Goal: Task Accomplishment & Management: Manage account settings

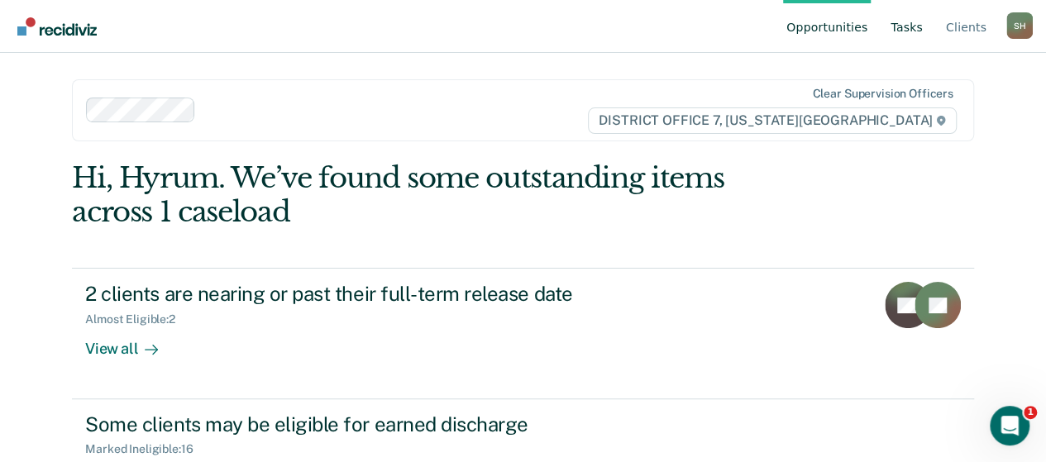
click at [904, 34] on link "Tasks" at bounding box center [906, 26] width 39 height 53
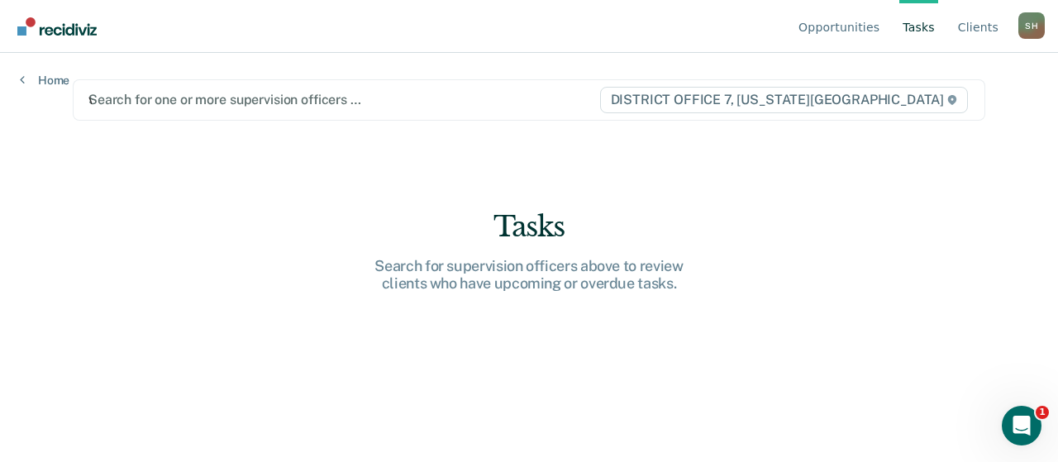
type input "vi"
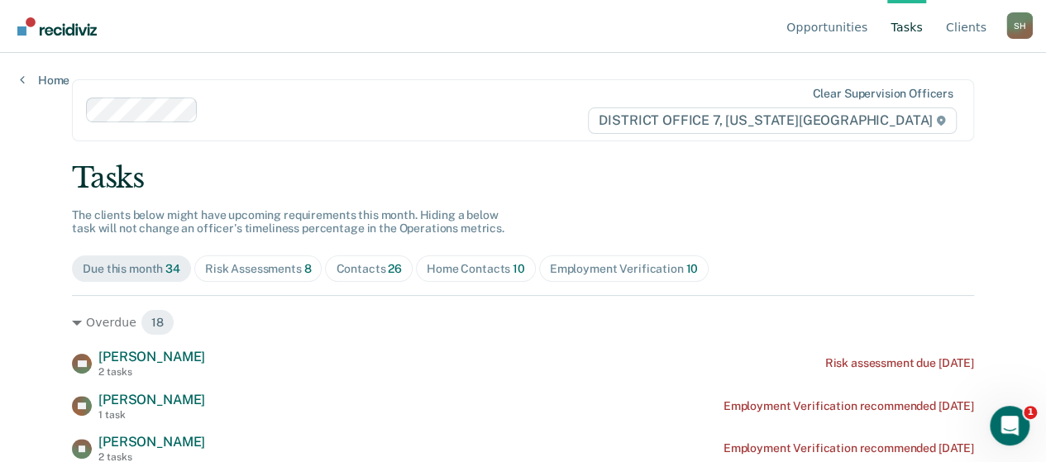
click at [358, 271] on div "Contacts 26" at bounding box center [369, 269] width 66 height 14
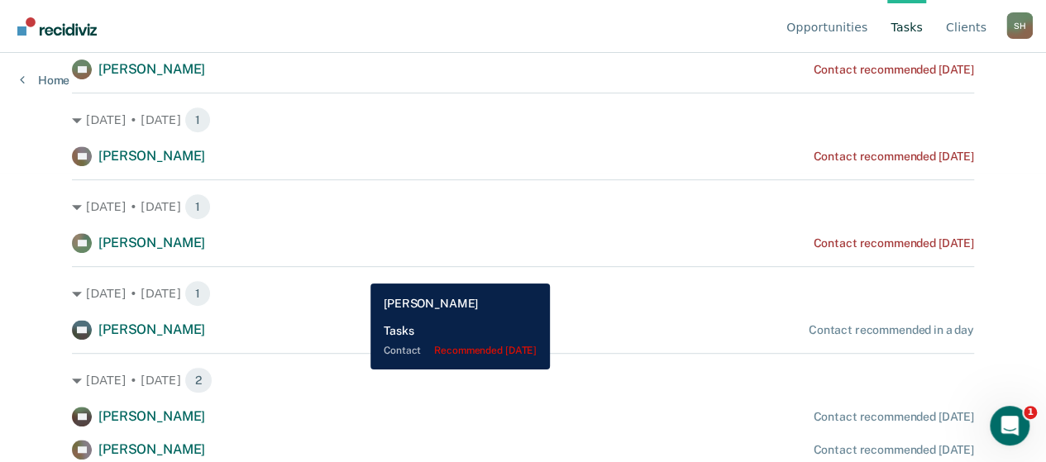
scroll to position [290, 0]
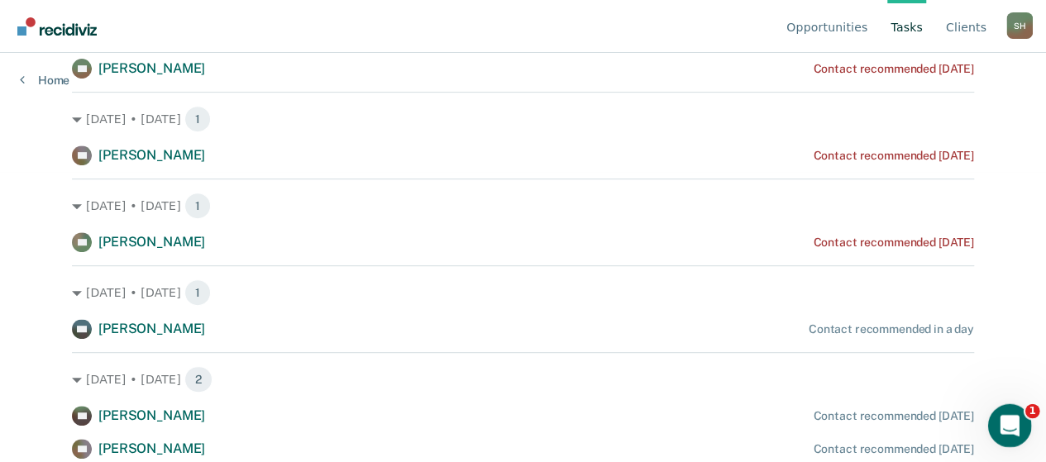
click at [1009, 425] on icon "Open Intercom Messenger" at bounding box center [1007, 423] width 12 height 13
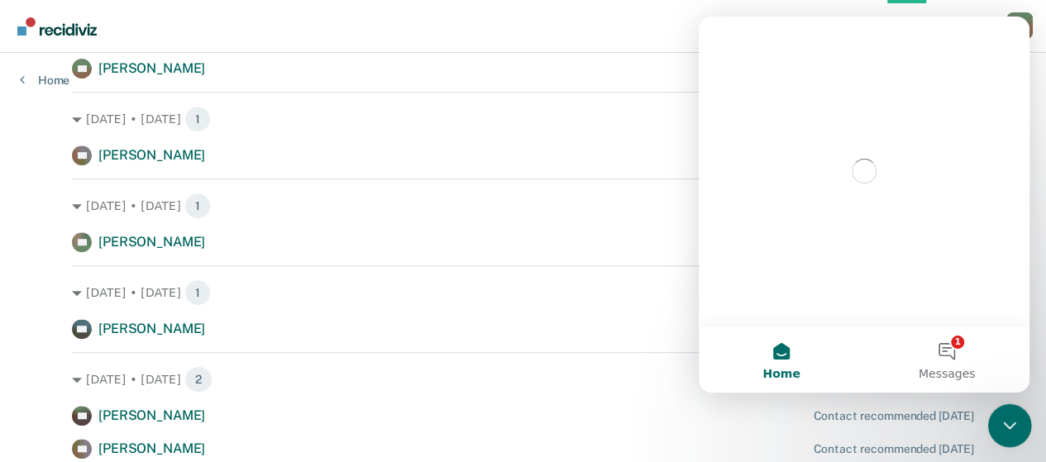
scroll to position [0, 0]
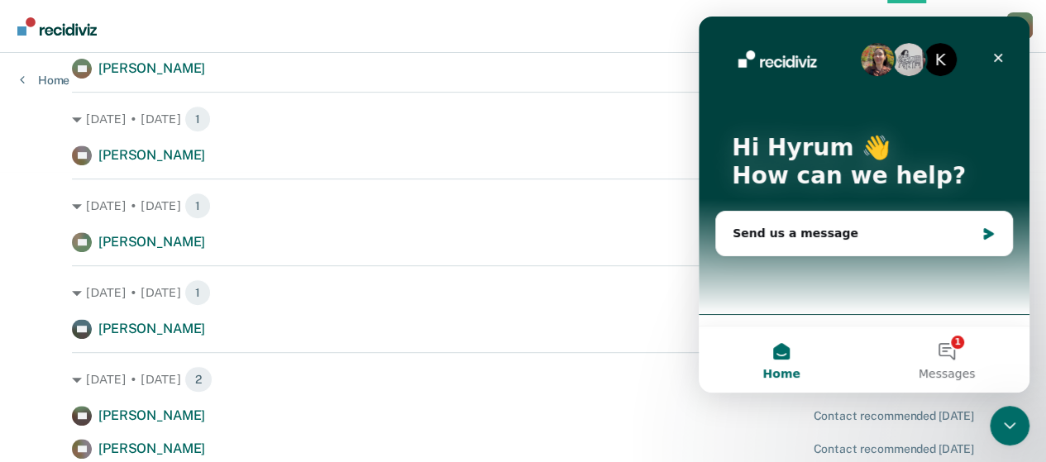
click at [943, 326] on div "Home 1 Messages" at bounding box center [864, 359] width 331 height 67
click at [952, 347] on button "1 Messages" at bounding box center [946, 360] width 165 height 66
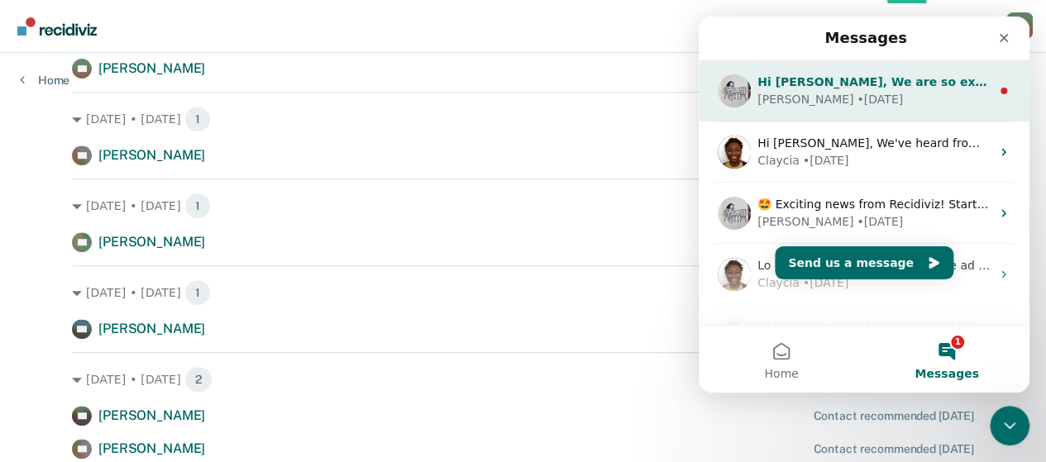
click at [879, 65] on div "Hi Hyrum, We are so excited to announce a brand new feature: AI case note searc…" at bounding box center [864, 90] width 331 height 61
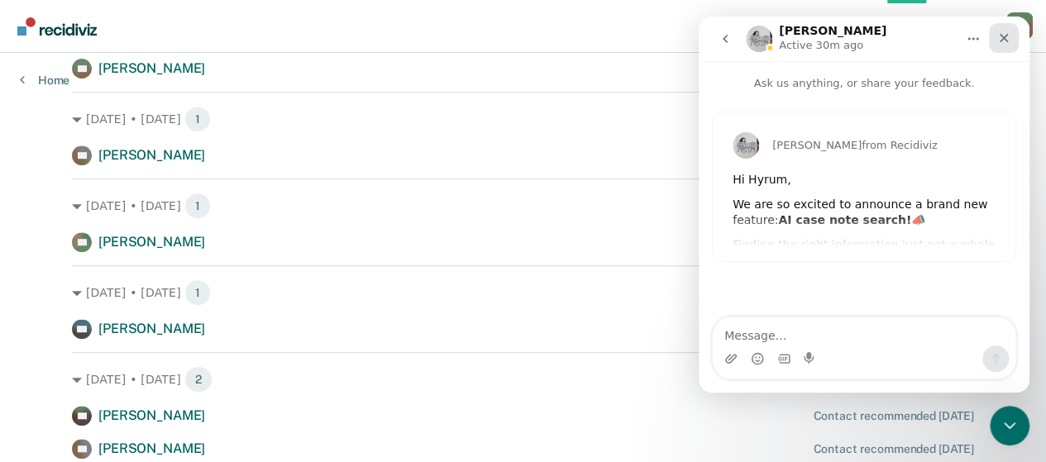
click at [1003, 45] on div "Close" at bounding box center [1004, 38] width 30 height 30
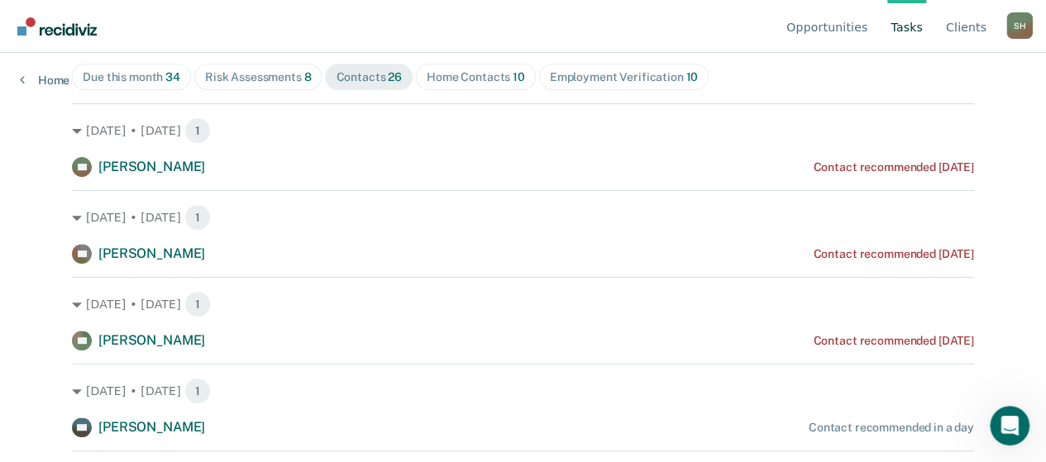
scroll to position [191, 0]
click at [967, 129] on div "Aug. 16 • Saturday 1" at bounding box center [523, 131] width 902 height 26
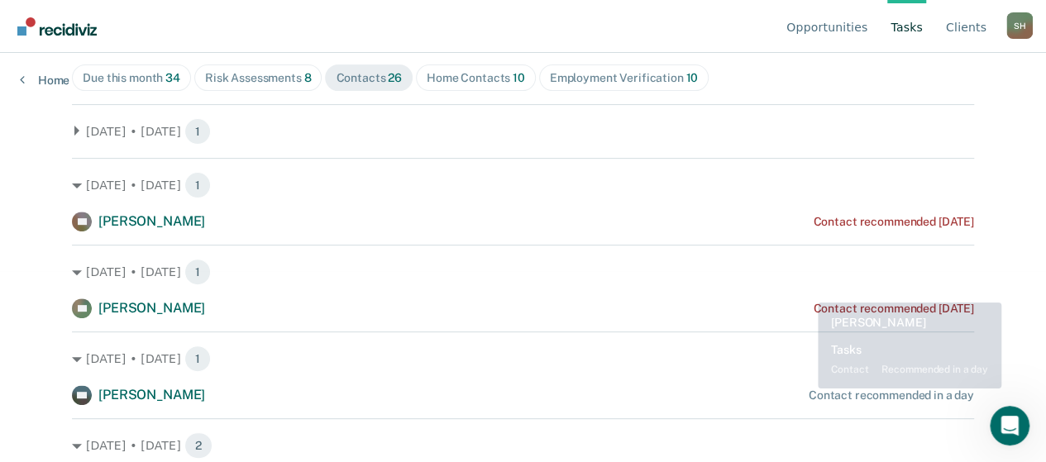
click at [794, 389] on div "KG Katie Gans Contact recommended in a day" at bounding box center [523, 395] width 902 height 20
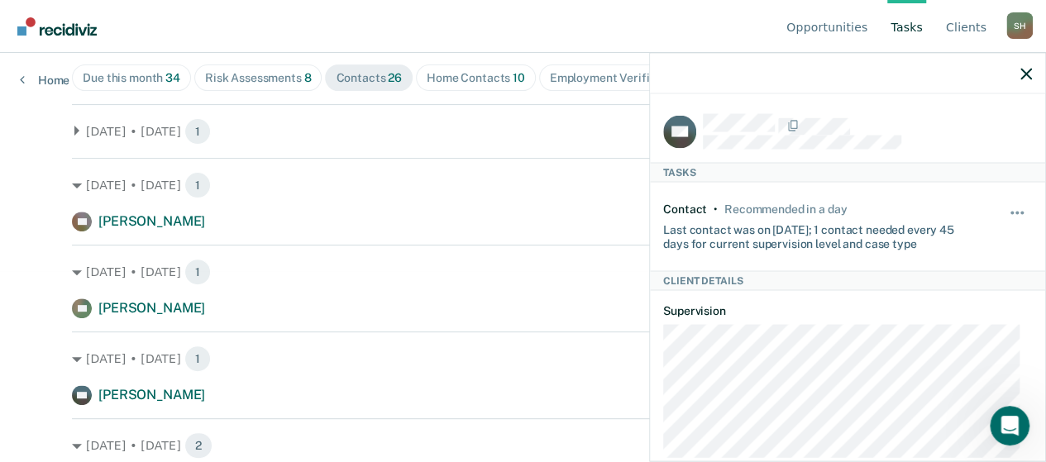
click at [591, 338] on div "Oct. 4 • Saturday 1 KG Katie Gans Contact recommended in a day" at bounding box center [523, 368] width 902 height 74
click at [1033, 67] on div at bounding box center [847, 73] width 395 height 41
click at [1023, 69] on icon "button" at bounding box center [1026, 74] width 12 height 12
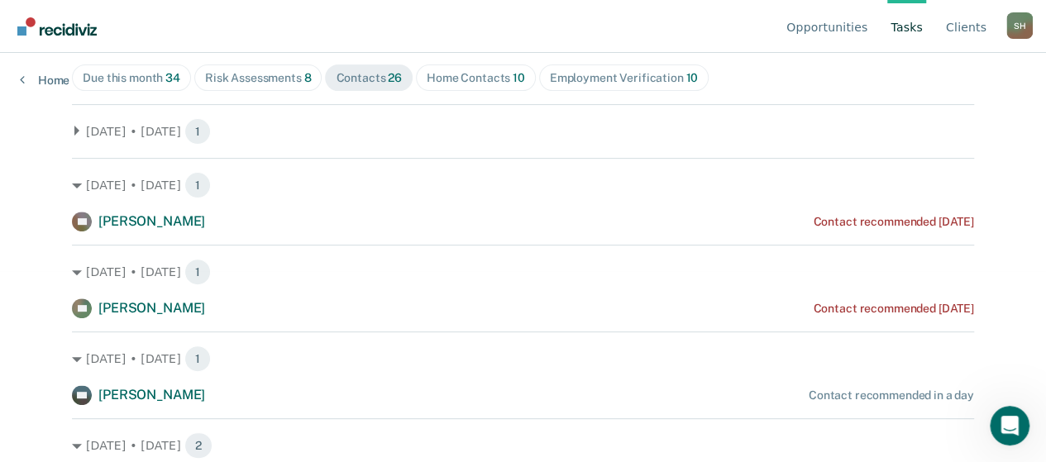
scroll to position [0, 0]
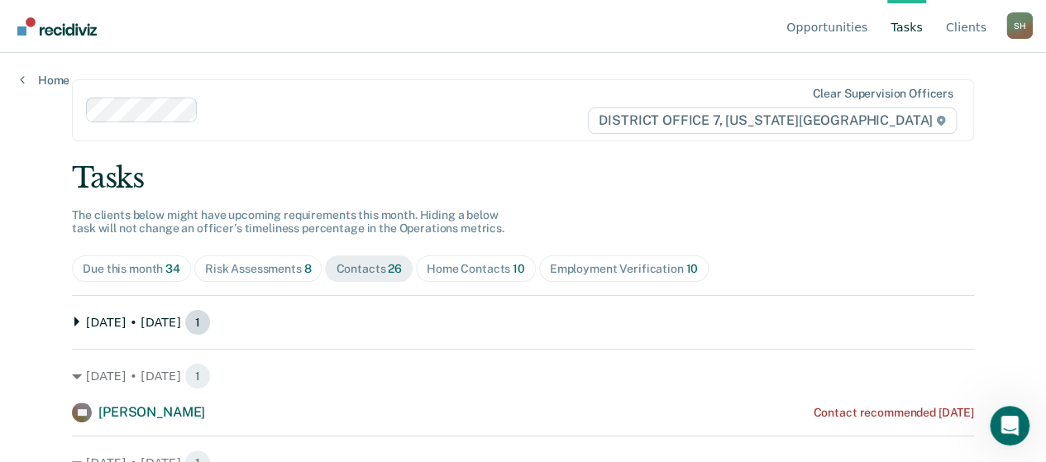
click at [334, 322] on div "Aug. 16 • Saturday 1" at bounding box center [523, 322] width 902 height 26
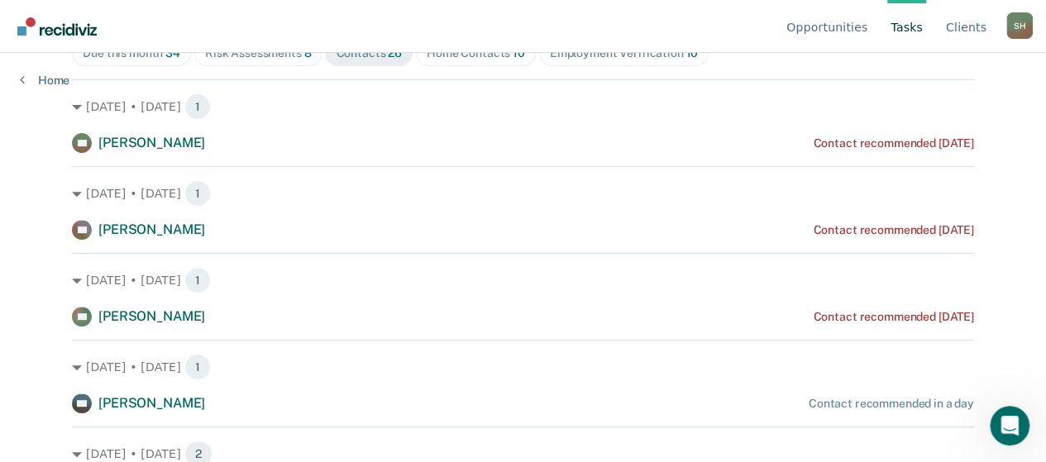
scroll to position [217, 0]
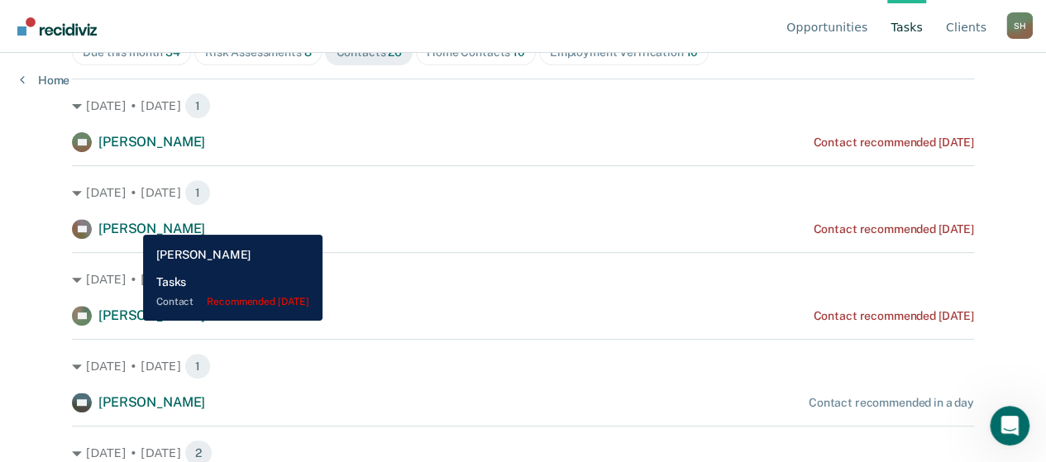
click at [131, 222] on span "Roy Riedel" at bounding box center [151, 229] width 107 height 16
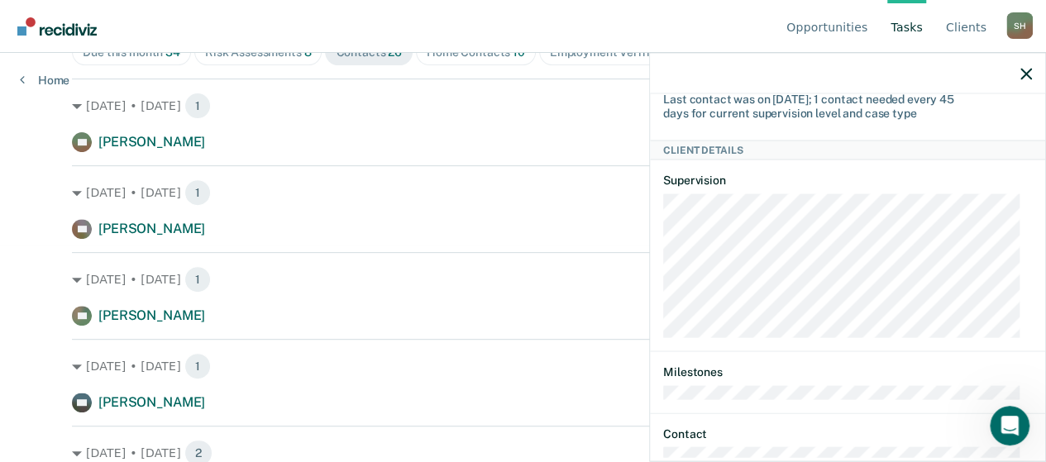
scroll to position [0, 0]
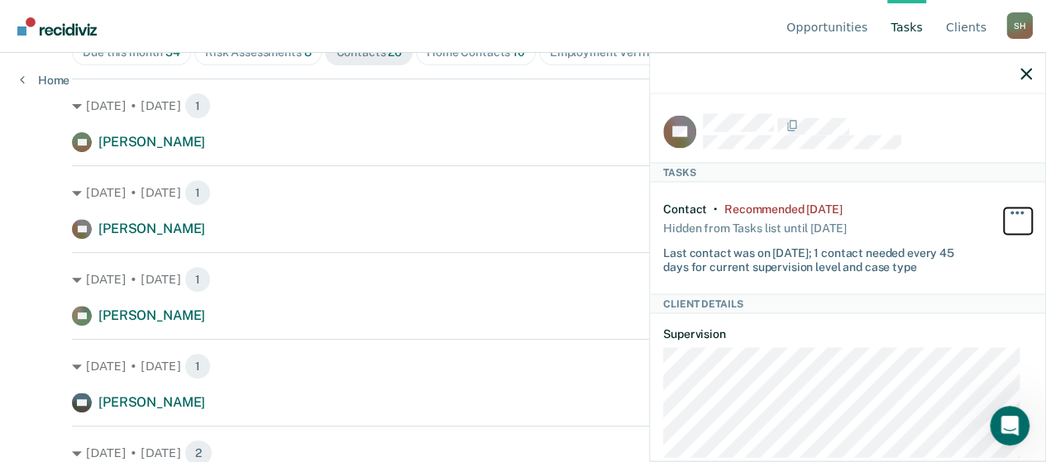
click at [1014, 209] on button "button" at bounding box center [1018, 221] width 28 height 26
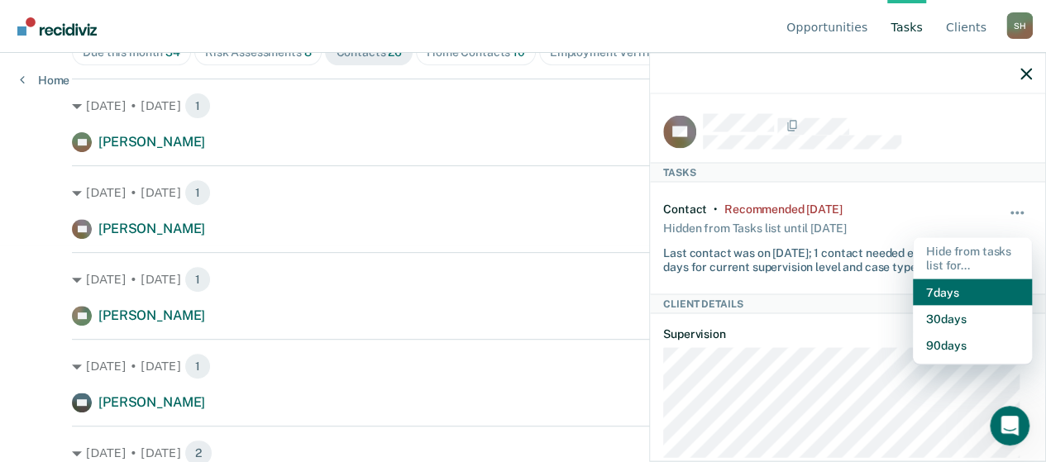
click at [958, 290] on button "7 days" at bounding box center [972, 292] width 119 height 26
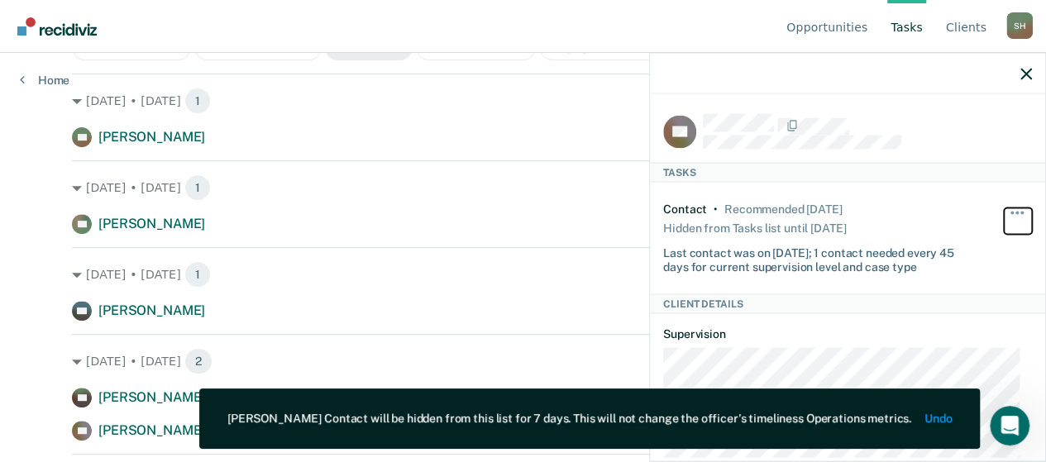
scroll to position [222, 0]
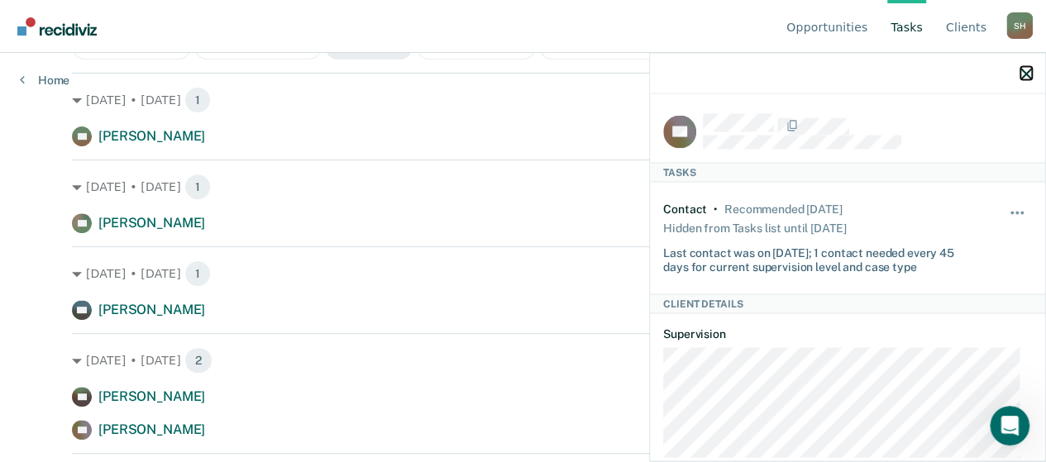
click at [1020, 74] on icon "button" at bounding box center [1026, 74] width 12 height 12
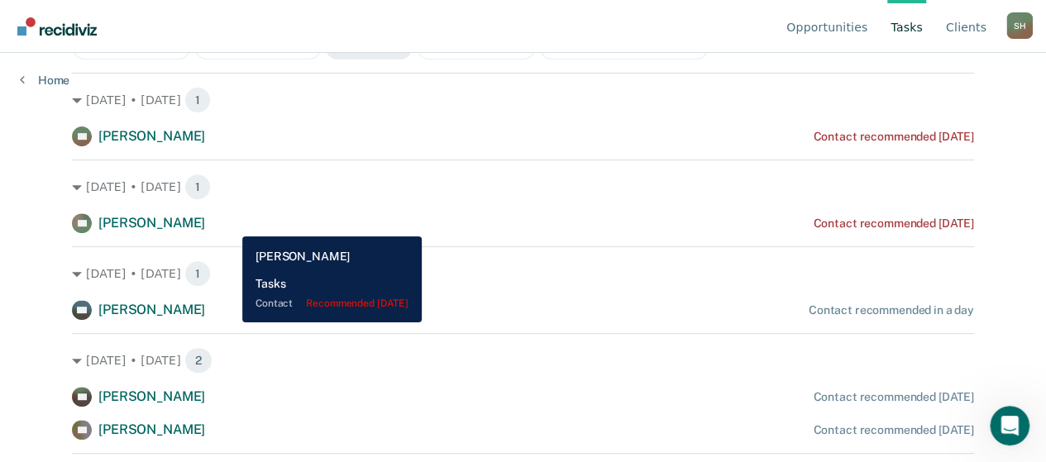
click at [229, 224] on div "AS Allie Sanders Contact recommended 7 days ago" at bounding box center [523, 223] width 902 height 20
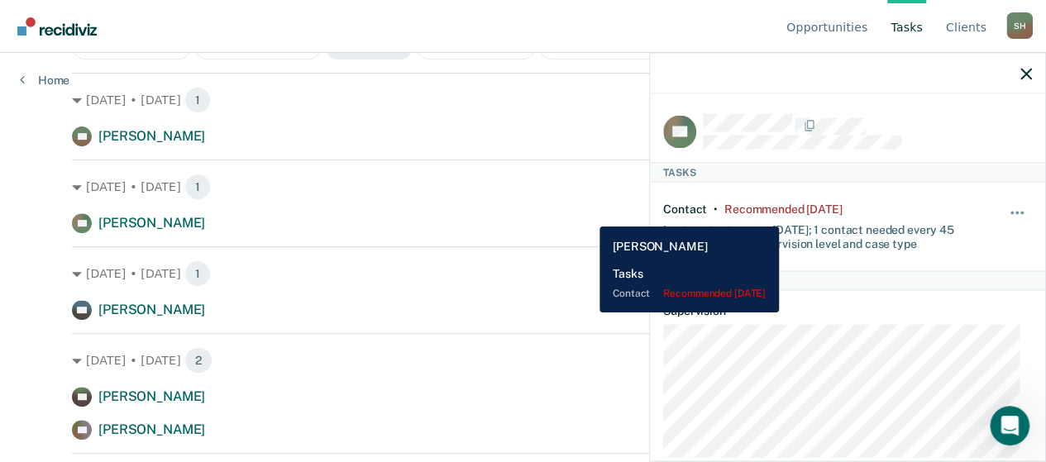
click at [587, 214] on div "AS Allie Sanders Contact recommended 7 days ago" at bounding box center [523, 223] width 902 height 20
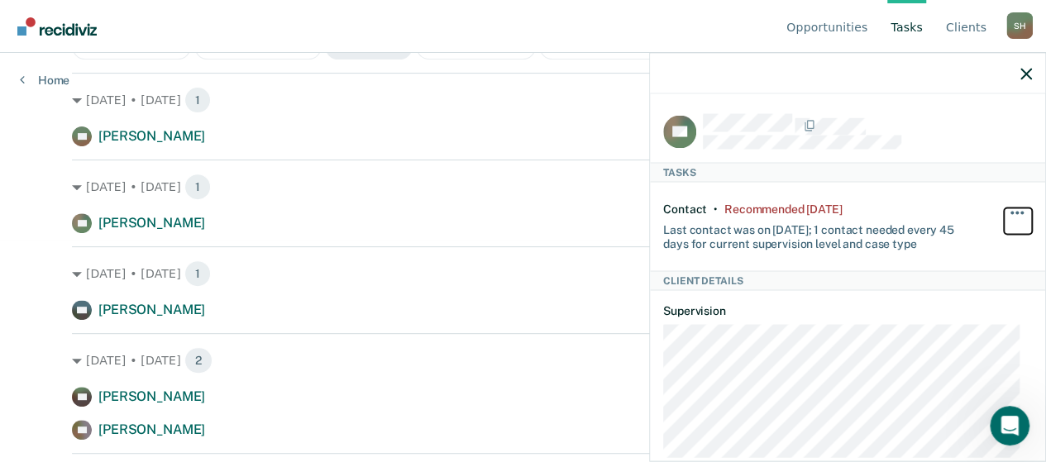
click at [1004, 209] on button "button" at bounding box center [1018, 221] width 28 height 26
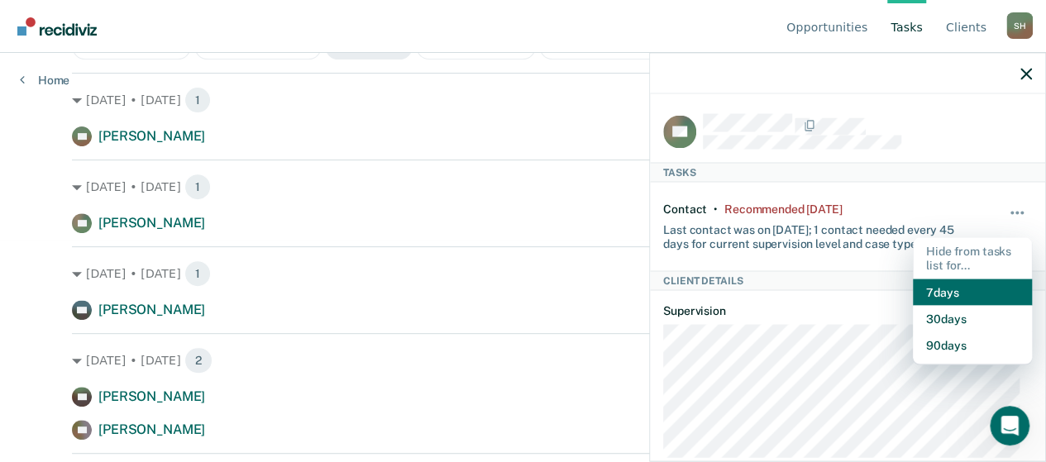
click at [966, 291] on button "7 days" at bounding box center [972, 292] width 119 height 26
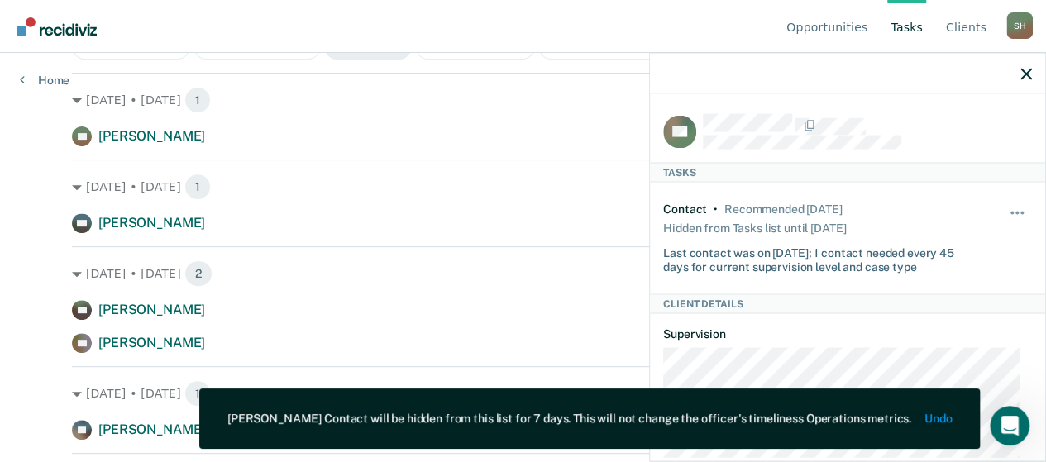
click at [1013, 69] on div at bounding box center [847, 73] width 395 height 41
click at [1021, 70] on icon "button" at bounding box center [1026, 74] width 12 height 12
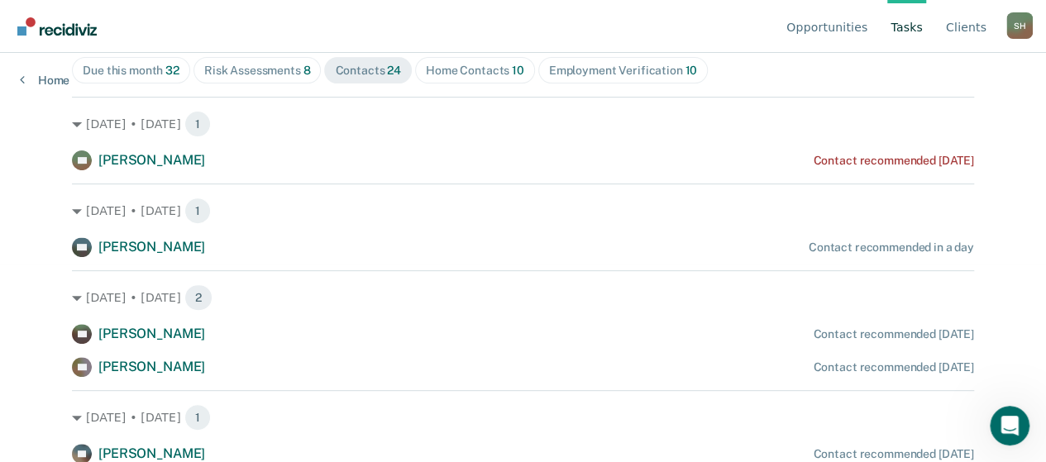
scroll to position [199, 0]
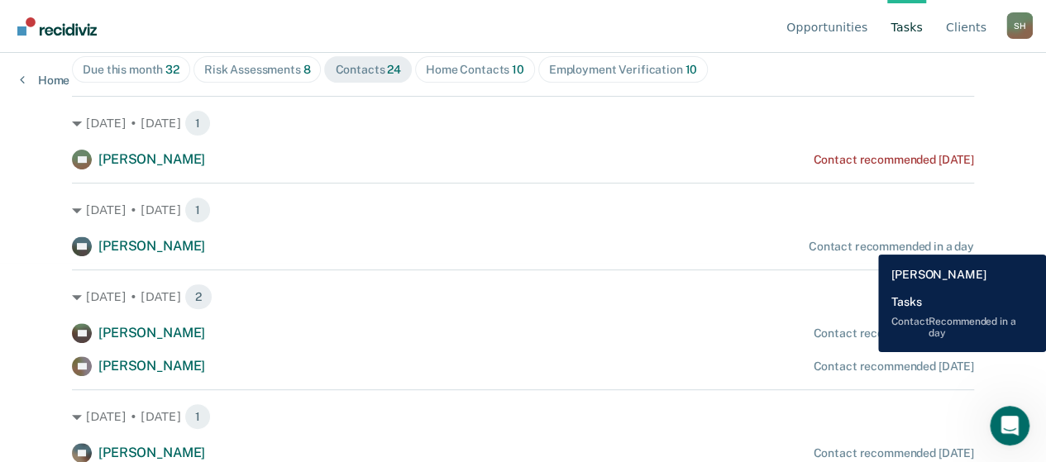
click at [866, 242] on div "Contact recommended in a day" at bounding box center [890, 247] width 165 height 14
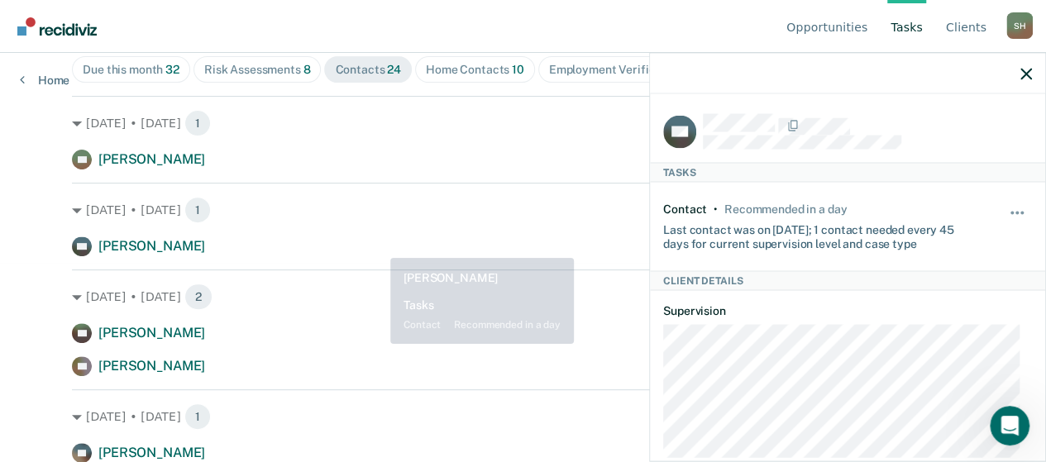
click at [409, 183] on hr at bounding box center [523, 183] width 902 height 1
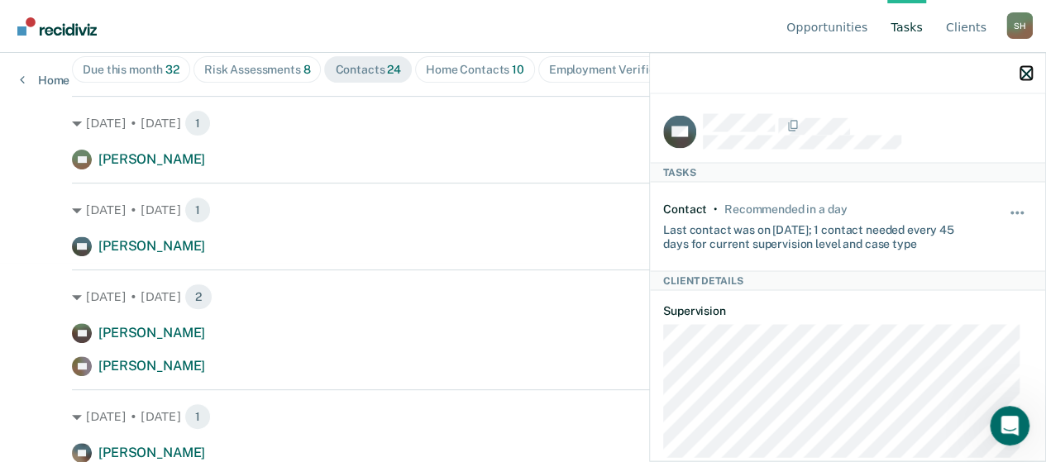
click at [1028, 72] on icon "button" at bounding box center [1026, 74] width 12 height 12
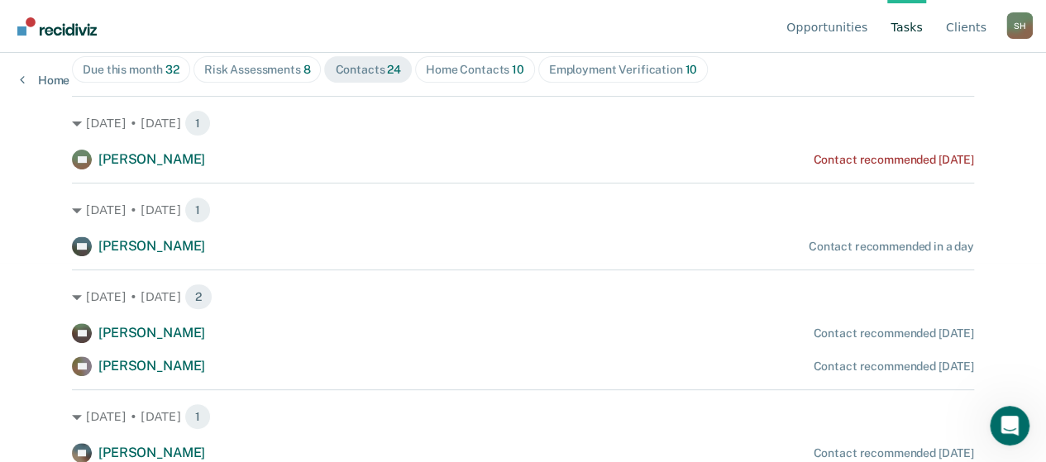
scroll to position [267, 0]
